Goal: Task Accomplishment & Management: Manage account settings

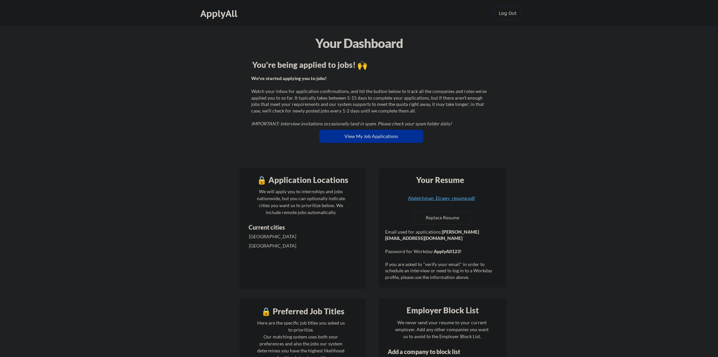
click at [232, 16] on div "ApplyAll" at bounding box center [219, 13] width 39 height 11
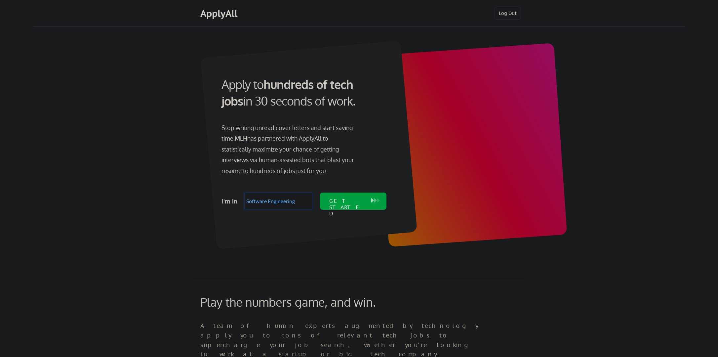
select select ""engineering""
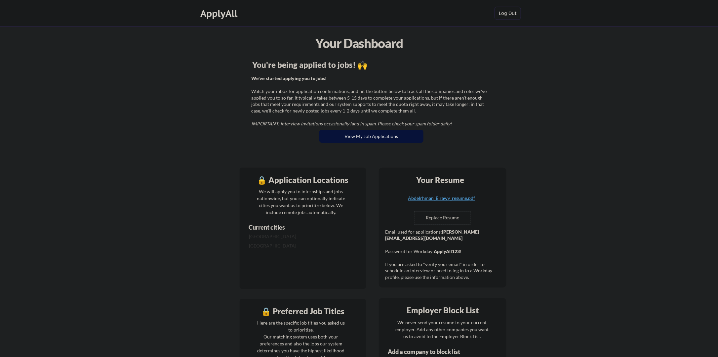
click at [379, 135] on button "View My Job Applications" at bounding box center [371, 136] width 104 height 13
